Goal: Transaction & Acquisition: Download file/media

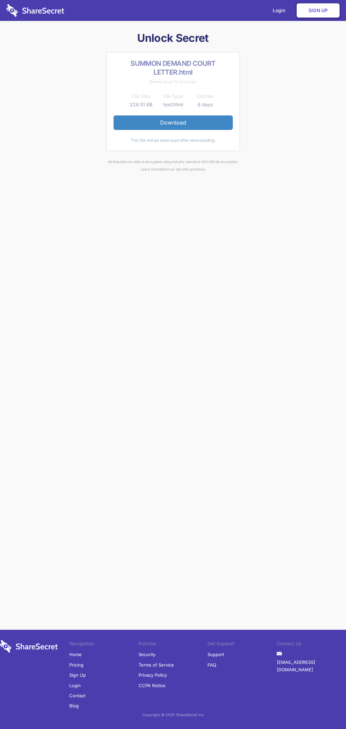
click at [173, 122] on link "Download" at bounding box center [172, 122] width 119 height 14
